Goal: Task Accomplishment & Management: Complete application form

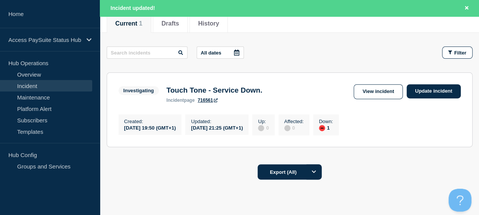
scroll to position [102, 0]
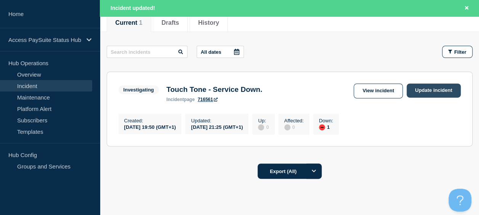
click at [432, 86] on link "Update incident" at bounding box center [434, 90] width 54 height 14
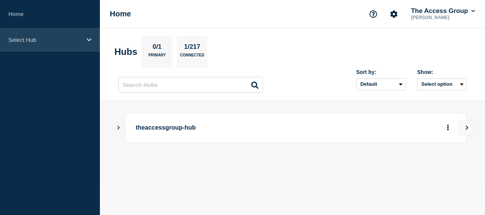
click at [90, 31] on div "Select Hub" at bounding box center [50, 39] width 100 height 23
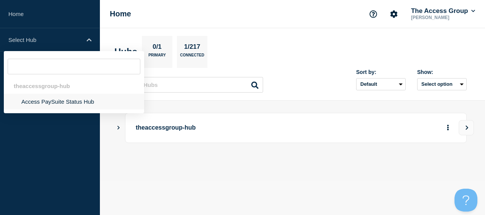
click at [76, 101] on li "Access PaySuite Status Hub" at bounding box center [74, 102] width 140 height 16
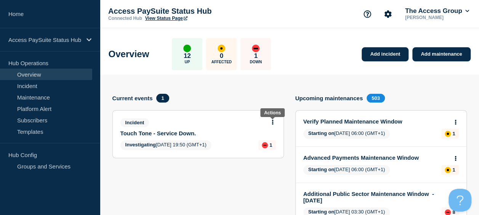
click at [274, 121] on button at bounding box center [272, 122] width 6 height 6
click at [267, 149] on link "Update incident" at bounding box center [272, 150] width 37 height 6
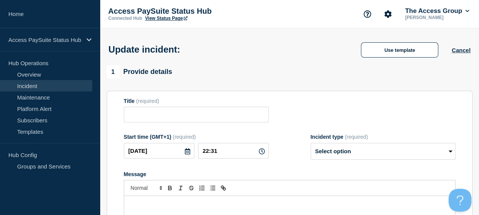
type input "Touch Tone - Service Down."
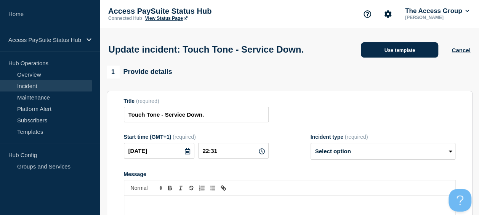
click at [399, 55] on button "Use template" at bounding box center [399, 49] width 77 height 15
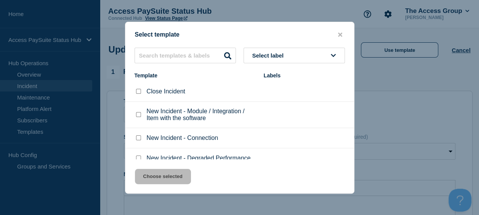
drag, startPoint x: 350, startPoint y: 99, endPoint x: 351, endPoint y: 110, distance: 10.7
click at [351, 110] on div "Close Incident New Incident - Module / Integration / Item with the software New…" at bounding box center [239, 121] width 229 height 78
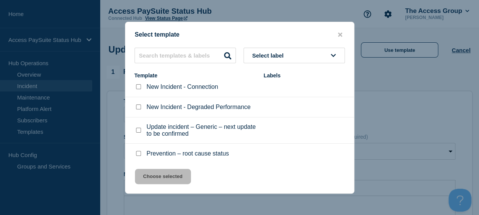
scroll to position [56, 0]
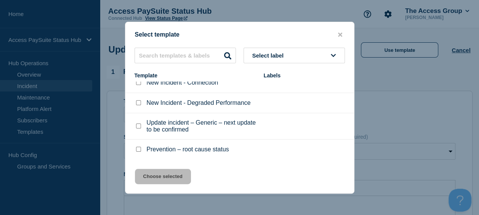
click at [223, 122] on p "Update incident – Generic – next update to be confirmed" at bounding box center [201, 126] width 109 height 14
click at [187, 125] on p "Update incident – Generic – next update to be confirmed" at bounding box center [201, 126] width 109 height 14
click at [138, 124] on input "Update incident – Generic – next update to be confirmed checkbox" at bounding box center [138, 125] width 5 height 5
checkbox input "true"
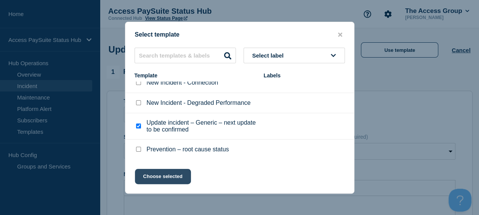
click at [183, 181] on button "Choose selected" at bounding box center [163, 176] width 56 height 15
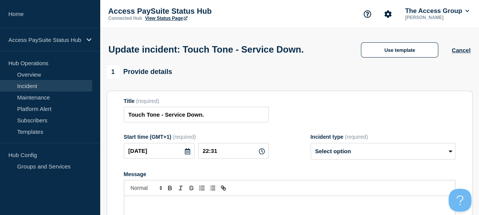
select select "investigating"
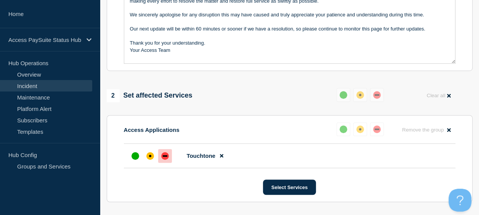
scroll to position [211, 0]
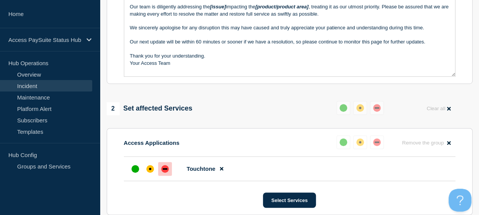
drag, startPoint x: 478, startPoint y: 100, endPoint x: 485, endPoint y: 90, distance: 12.3
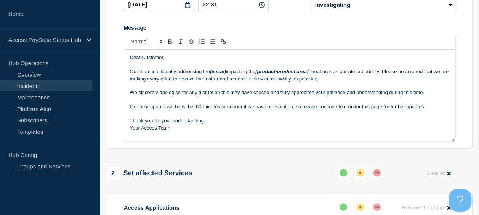
scroll to position [134, 0]
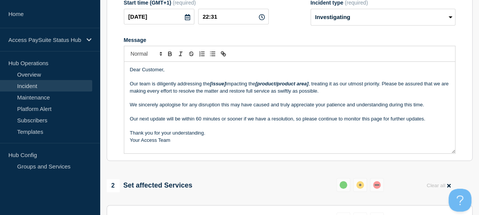
drag, startPoint x: 228, startPoint y: 99, endPoint x: 211, endPoint y: 97, distance: 16.8
click at [211, 86] on em "[issue]" at bounding box center [218, 84] width 16 height 6
click at [310, 94] on p "Our team is diligently addressing the issues impacting the [product/product are…" at bounding box center [289, 87] width 319 height 14
drag, startPoint x: 310, startPoint y: 98, endPoint x: 257, endPoint y: 100, distance: 53.4
click at [257, 94] on p "Our team is diligently addressing the issues impacting the [product/product are…" at bounding box center [289, 87] width 319 height 14
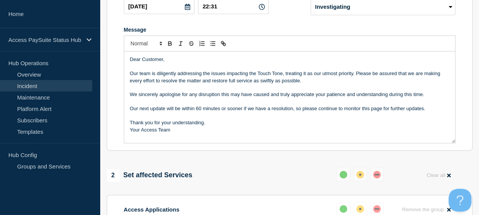
scroll to position [146, 0]
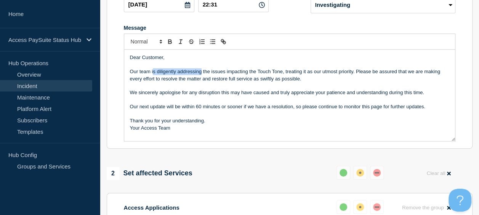
drag, startPoint x: 201, startPoint y: 85, endPoint x: 152, endPoint y: 85, distance: 48.4
click at [152, 82] on p "Our team is diligently addressing the issues impacting the Touch Tone, treating…" at bounding box center [289, 75] width 319 height 14
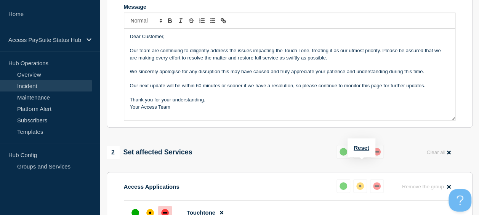
scroll to position [170, 0]
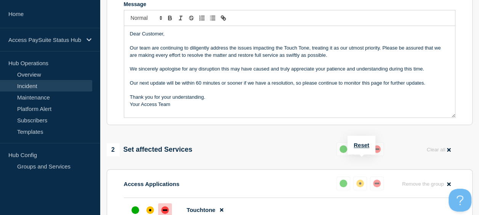
click at [309, 59] on p "Our team are continuing to diligently address the issues impacting the Touch To…" at bounding box center [289, 52] width 319 height 14
click at [374, 66] on p "Message" at bounding box center [289, 62] width 319 height 7
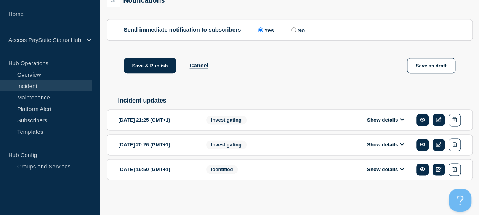
scroll to position [447, 0]
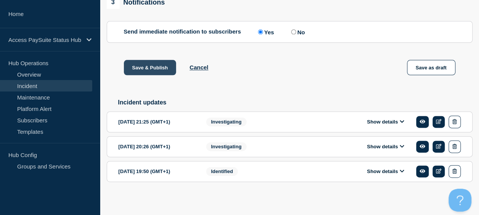
click at [151, 75] on button "Save & Publish" at bounding box center [150, 67] width 53 height 15
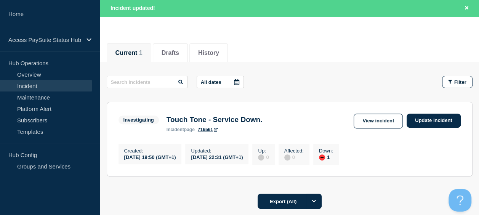
scroll to position [83, 0]
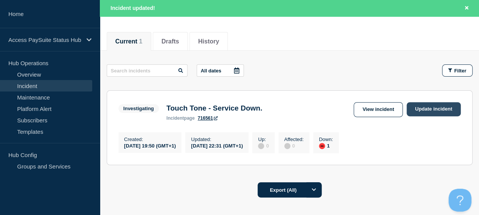
click at [439, 108] on link "Update incident" at bounding box center [434, 109] width 54 height 14
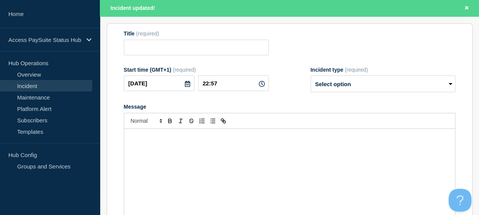
type input "Touch Tone - Service Down."
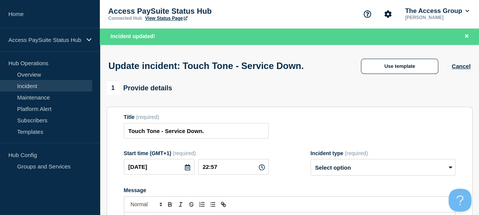
click at [474, 24] on div "Access PaySuite Status Hub Connected Hub View Status Page The Access Group [PER…" at bounding box center [289, 14] width 379 height 28
drag, startPoint x: 474, startPoint y: 24, endPoint x: 478, endPoint y: 23, distance: 4.3
click at [478, 23] on div "Access PaySuite Status Hub Connected Hub View Status Page The Access Group [PER…" at bounding box center [289, 14] width 379 height 28
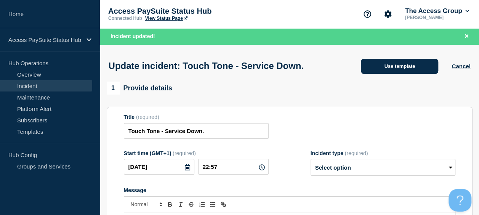
click at [414, 64] on button "Use template" at bounding box center [399, 66] width 77 height 15
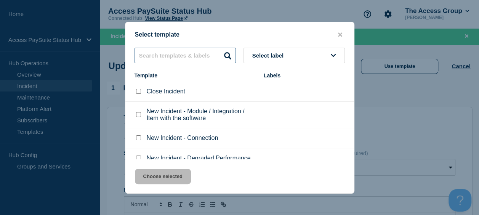
click at [167, 53] on input "text" at bounding box center [184, 56] width 101 height 16
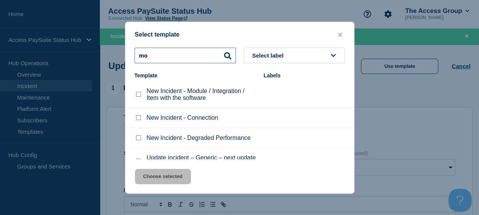
type input "m"
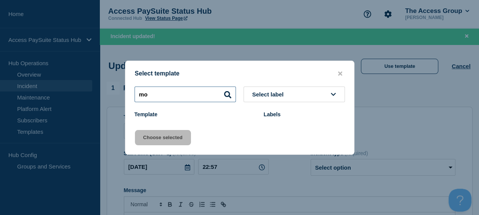
type input "m"
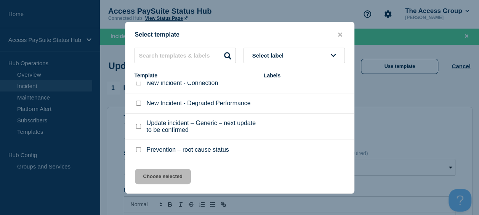
scroll to position [56, 0]
click at [136, 126] on input "Update incident – Generic – next update to be confirmed checkbox" at bounding box center [138, 125] width 5 height 5
checkbox input "true"
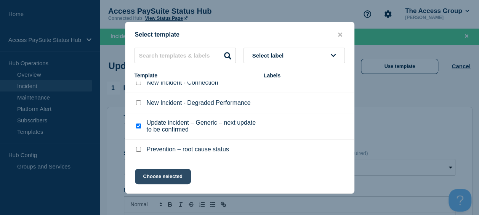
click at [173, 174] on button "Choose selected" at bounding box center [163, 176] width 56 height 15
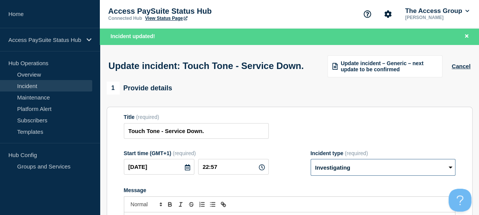
click at [409, 176] on select "Select option Investigating Identified Monitoring Resolved" at bounding box center [383, 167] width 145 height 17
select select "monitoring"
click at [311, 174] on select "Select option Investigating Identified Monitoring Resolved" at bounding box center [383, 167] width 145 height 17
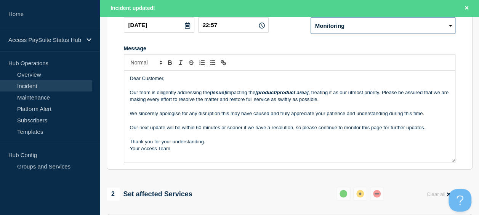
scroll to position [141, 0]
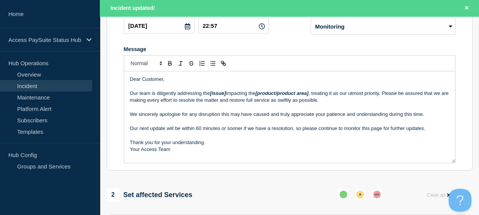
click at [469, 75] on section "Title (required) Touch Tone - Service Down. Start time (GMT+1) (required) [DATE…" at bounding box center [290, 68] width 366 height 205
drag, startPoint x: 227, startPoint y: 107, endPoint x: 152, endPoint y: 107, distance: 75.8
click at [152, 104] on p "Our team is diligently addressing the [issue] impacting the [product/product ar…" at bounding box center [289, 97] width 319 height 14
click at [204, 104] on p "Our team have been working with impacting the [product/product area] , treating…" at bounding box center [289, 97] width 319 height 14
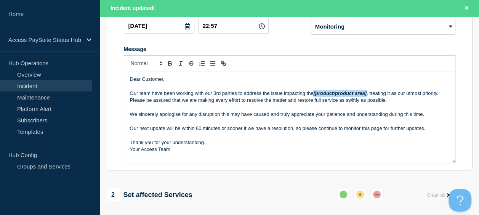
drag, startPoint x: 367, startPoint y: 107, endPoint x: 314, endPoint y: 108, distance: 52.2
click at [314, 96] on em "[product/product area]" at bounding box center [339, 93] width 53 height 6
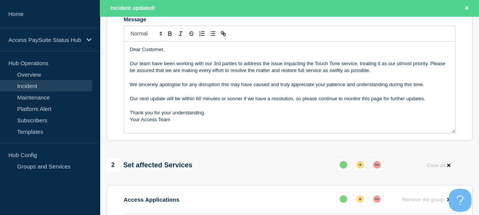
scroll to position [173, 0]
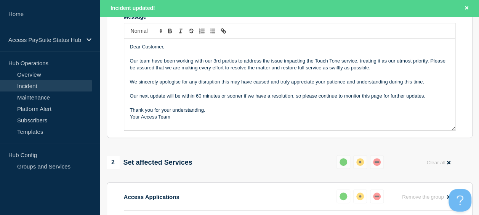
drag, startPoint x: 380, startPoint y: 84, endPoint x: 359, endPoint y: 74, distance: 23.3
click at [359, 72] on p "Our team have been working with our 3rd parties to address the issue impacting …" at bounding box center [289, 65] width 319 height 14
drag, startPoint x: 234, startPoint y: 75, endPoint x: 197, endPoint y: 75, distance: 37.7
click at [197, 72] on p "Our team have been working with our 3rd parties to address the issue impacting …" at bounding box center [289, 65] width 319 height 14
click at [218, 72] on p "Our team have been working diligently to address the issue impacting the Touch …" at bounding box center [289, 65] width 319 height 14
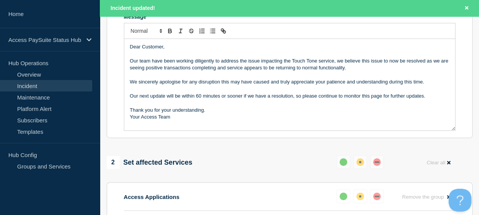
drag, startPoint x: 426, startPoint y: 94, endPoint x: 427, endPoint y: 102, distance: 7.3
click at [427, 102] on div "Dear Customer, Our team have been working diligently to address the issue impac…" at bounding box center [289, 84] width 331 height 91
click at [432, 85] on p "We sincerely apologise for any disruption this may have caused and truly apprec…" at bounding box center [289, 81] width 319 height 7
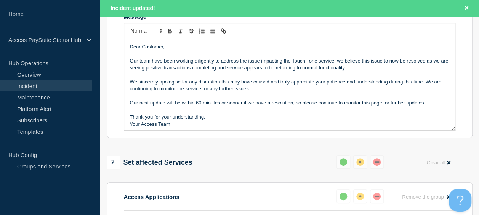
drag, startPoint x: 169, startPoint y: 92, endPoint x: 140, endPoint y: 94, distance: 29.0
click at [140, 93] on p "We sincerely apologise for any disruption this may have caused and truly apprec…" at bounding box center [289, 85] width 319 height 14
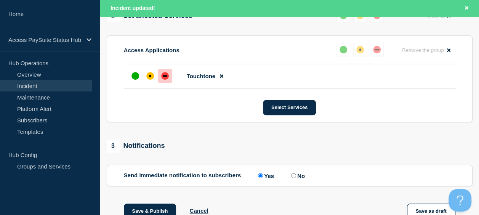
scroll to position [319, 0]
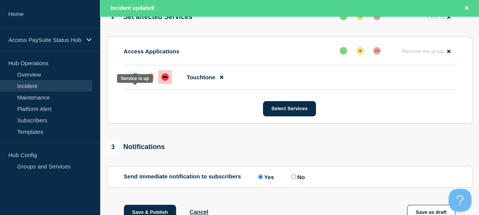
click at [138, 81] on div "up" at bounding box center [135, 77] width 8 height 8
click at [336, 106] on section "Access Applications Reset Remove the group Remove Touchtone Select Services" at bounding box center [290, 80] width 366 height 87
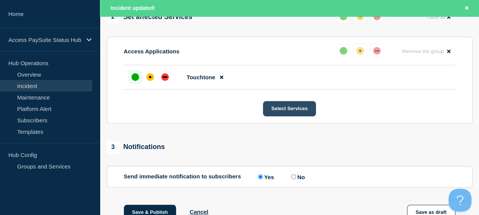
click at [296, 116] on button "Select Services" at bounding box center [289, 108] width 53 height 15
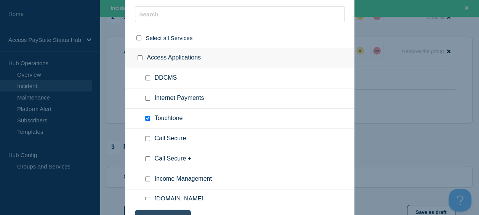
click at [174, 211] on button "Choose selected" at bounding box center [163, 217] width 56 height 15
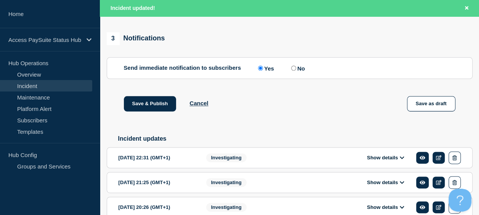
scroll to position [423, 0]
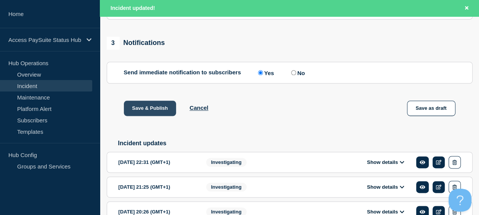
click at [150, 116] on button "Save & Publish" at bounding box center [150, 108] width 53 height 15
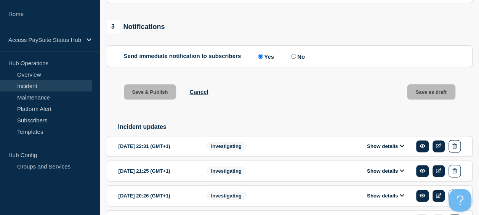
scroll to position [407, 0]
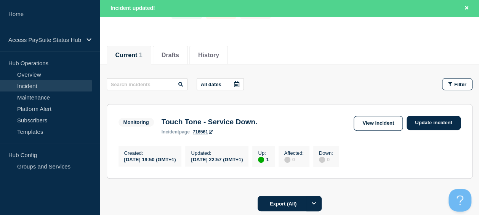
scroll to position [68, 0]
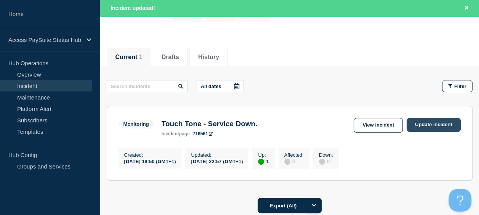
click at [440, 123] on link "Update incident" at bounding box center [434, 125] width 54 height 14
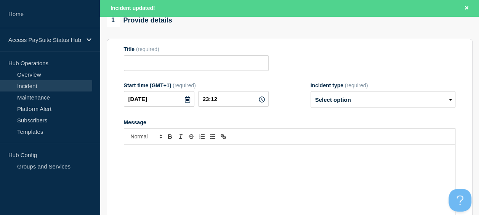
type input "Touch Tone - Service Down."
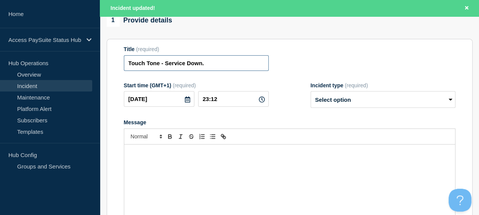
click at [215, 62] on input "Touch Tone - Service Down." at bounding box center [196, 63] width 145 height 16
click at [333, 99] on select "Select option Investigating Identified Monitoring Resolved" at bounding box center [383, 99] width 145 height 17
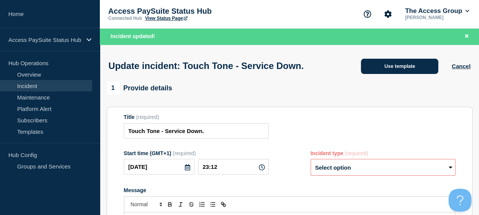
click at [415, 62] on button "Use template" at bounding box center [399, 66] width 77 height 15
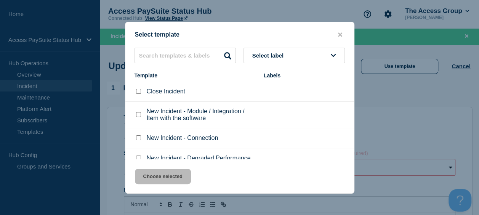
click at [166, 94] on p "Close Incident" at bounding box center [166, 91] width 38 height 7
click at [154, 88] on li "Close Incident" at bounding box center [239, 92] width 229 height 20
click at [154, 88] on div "Close Incident" at bounding box center [195, 92] width 122 height 8
click at [153, 93] on p "Close Incident" at bounding box center [166, 91] width 38 height 7
click at [141, 91] on div at bounding box center [138, 92] width 8 height 8
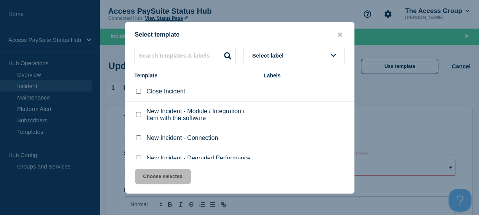
click at [139, 91] on input "Close Incident checkbox" at bounding box center [138, 91] width 5 height 5
checkbox input "true"
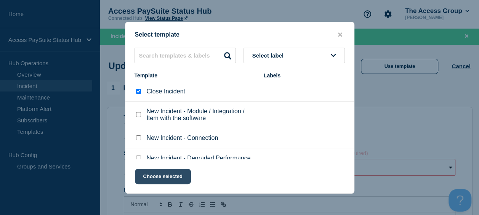
click at [174, 183] on button "Choose selected" at bounding box center [163, 176] width 56 height 15
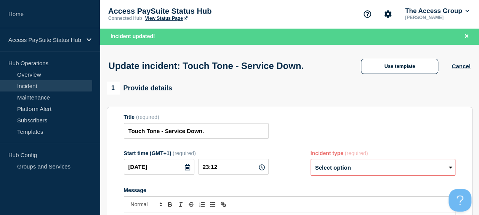
select select "resolved"
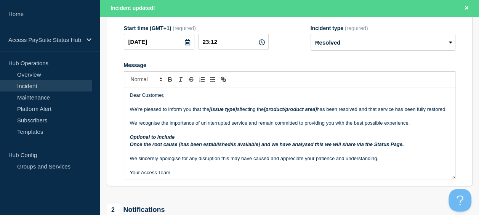
scroll to position [128, 0]
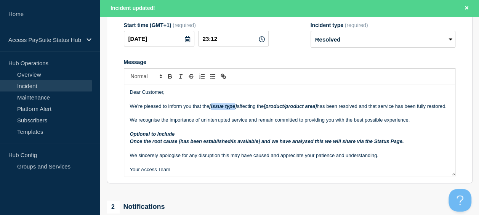
drag, startPoint x: 237, startPoint y: 120, endPoint x: 211, endPoint y: 119, distance: 25.6
click at [211, 109] on em "[issue type]" at bounding box center [222, 106] width 27 height 6
drag, startPoint x: 305, startPoint y: 119, endPoint x: 251, endPoint y: 123, distance: 54.2
click at [251, 110] on p "We’re pleased to inform you that the issue affecting the [product/product area]…" at bounding box center [289, 106] width 319 height 7
click at [154, 166] on p "Message" at bounding box center [289, 162] width 319 height 7
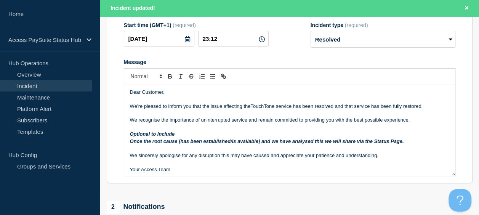
scroll to position [2, 0]
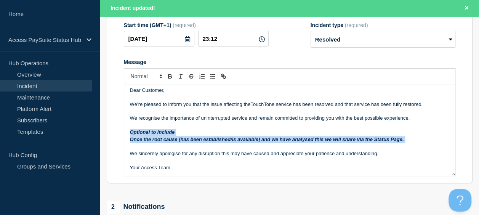
drag, startPoint x: 131, startPoint y: 145, endPoint x: 404, endPoint y: 152, distance: 273.3
click at [404, 152] on div "Dear Customer, We’re pleased to inform you that the issue affecting theTouchTon…" at bounding box center [289, 129] width 331 height 91
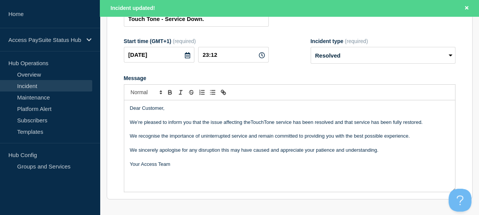
scroll to position [113, 0]
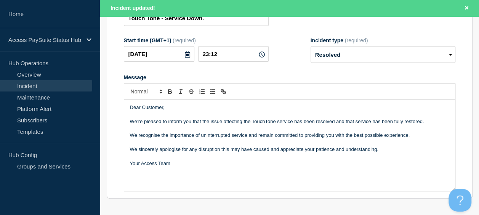
click at [288, 118] on p "Message" at bounding box center [289, 114] width 319 height 7
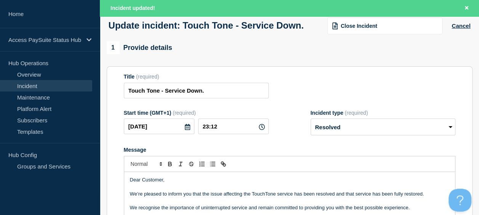
scroll to position [58, 0]
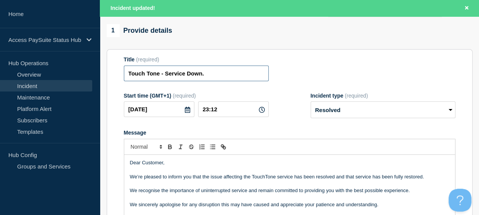
click at [215, 81] on input "Touch Tone - Service Down." at bounding box center [196, 74] width 145 height 16
click at [127, 81] on input "Touch Tone - Service Down." at bounding box center [196, 74] width 145 height 16
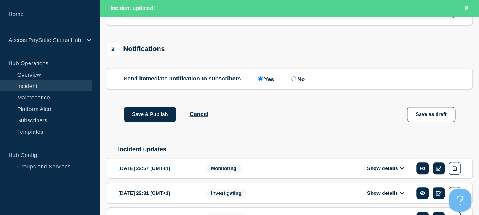
scroll to position [304, 0]
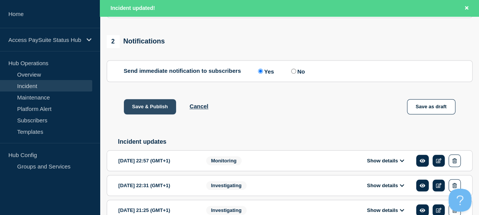
type input "RESOLVED - Touch Tone - Service Down."
click at [150, 110] on button "Save & Publish" at bounding box center [150, 106] width 53 height 15
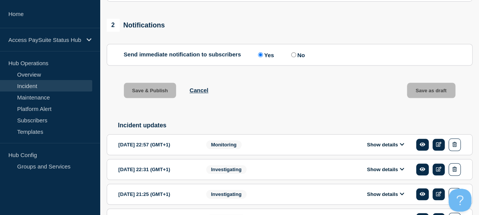
scroll to position [288, 0]
